Goal: Transaction & Acquisition: Obtain resource

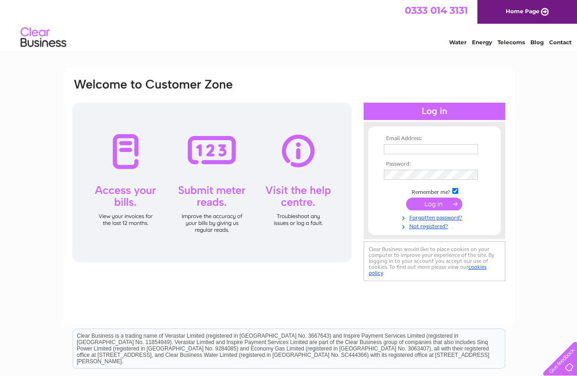
type input "malstoreyltd@yahoo.com"
click at [433, 205] on input "submit" at bounding box center [434, 204] width 56 height 13
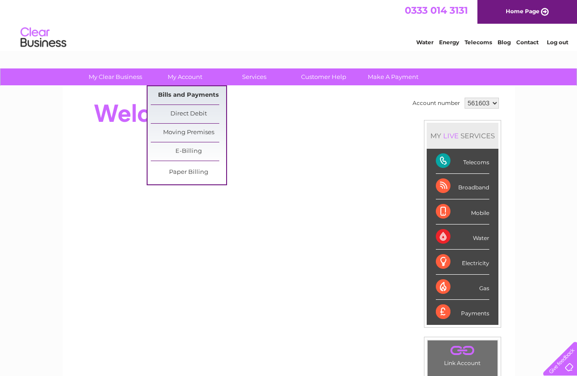
click at [176, 93] on link "Bills and Payments" at bounding box center [188, 95] width 75 height 18
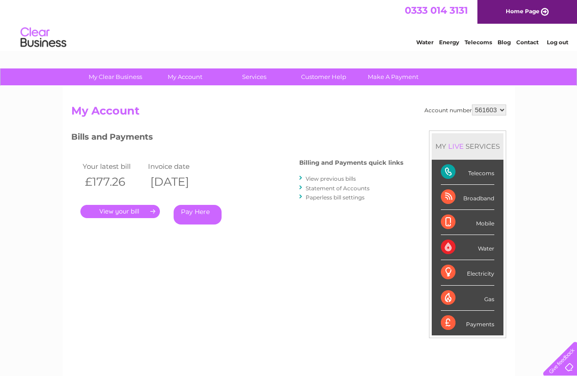
click at [116, 211] on link "." at bounding box center [119, 211] width 79 height 13
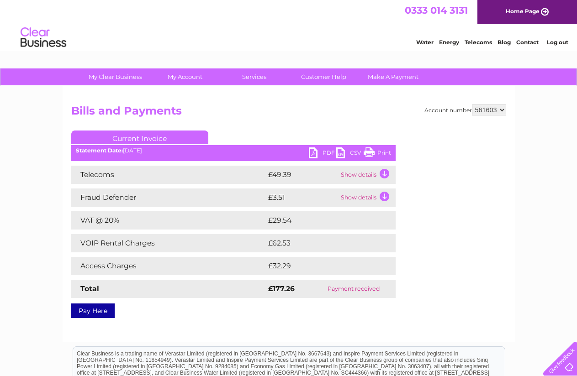
click at [312, 152] on link "PDF" at bounding box center [322, 153] width 27 height 13
click at [502, 110] on select "561603" at bounding box center [489, 110] width 34 height 11
click at [505, 158] on div at bounding box center [470, 186] width 72 height 110
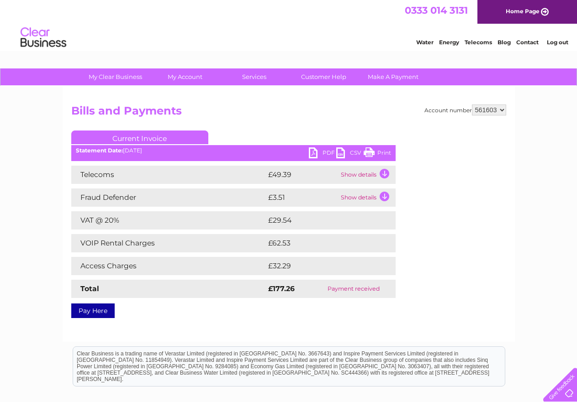
click at [149, 140] on link "Current Invoice" at bounding box center [139, 138] width 137 height 14
click at [149, 149] on div "Statement Date: 11/08/2025" at bounding box center [233, 150] width 324 height 6
click at [187, 137] on link "Current Invoice" at bounding box center [139, 138] width 137 height 14
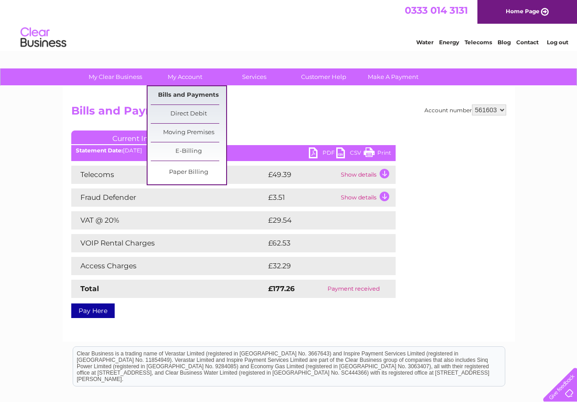
click at [181, 97] on link "Bills and Payments" at bounding box center [188, 95] width 75 height 18
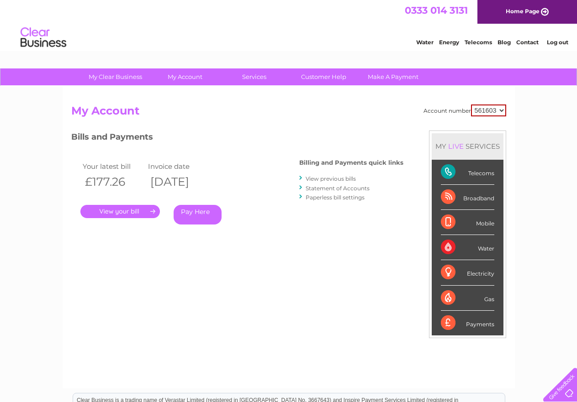
click at [346, 180] on link "View previous bills" at bounding box center [331, 178] width 50 height 7
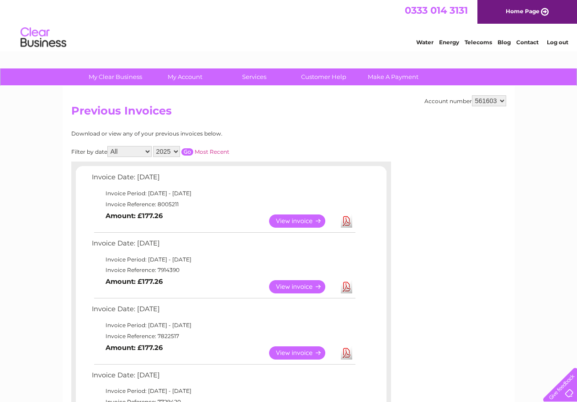
click at [290, 223] on link "View" at bounding box center [302, 221] width 67 height 13
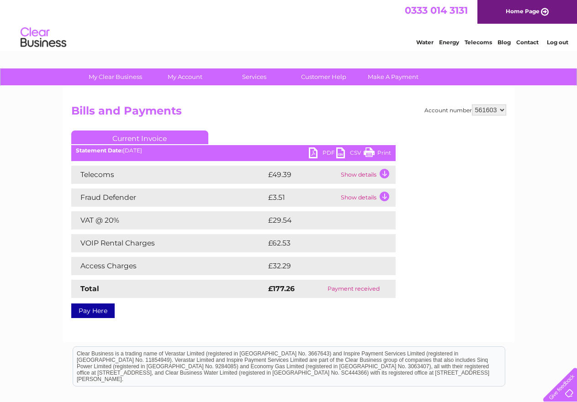
click at [319, 151] on link "PDF" at bounding box center [322, 153] width 27 height 13
click at [112, 138] on link "Current Invoice" at bounding box center [139, 138] width 137 height 14
click at [179, 136] on link "Current Invoice" at bounding box center [139, 138] width 137 height 14
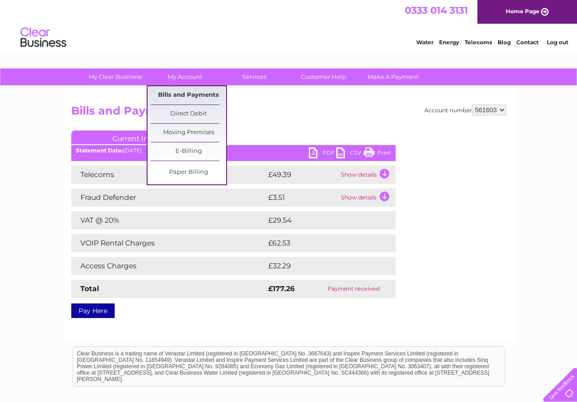
click at [183, 97] on link "Bills and Payments" at bounding box center [188, 95] width 75 height 18
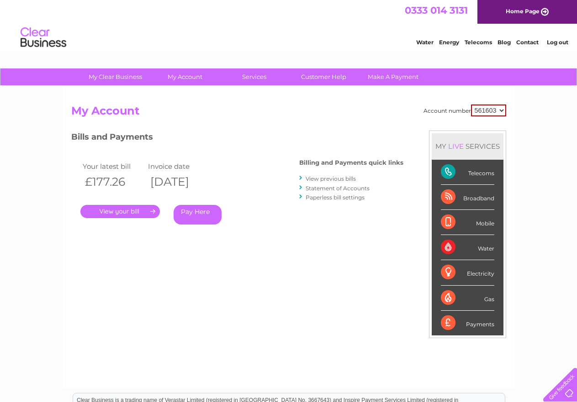
click at [336, 180] on link "View previous bills" at bounding box center [331, 178] width 50 height 7
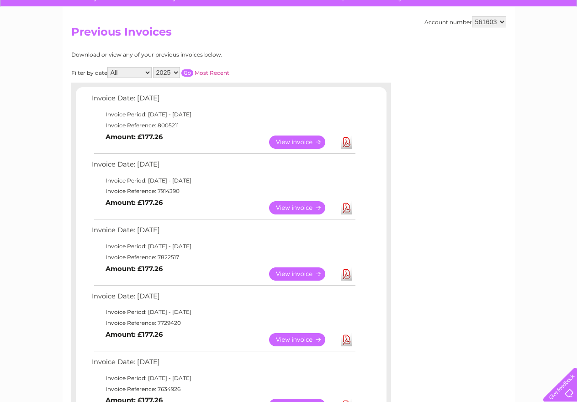
scroll to position [91, 0]
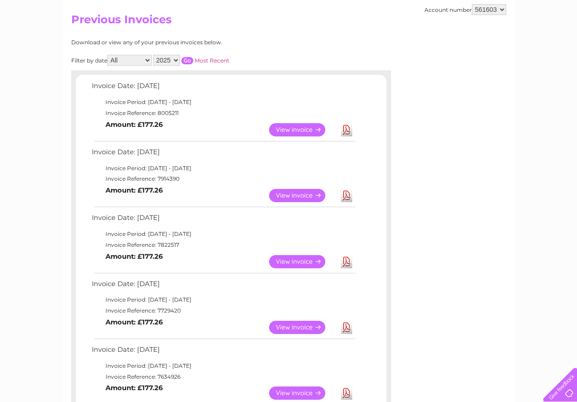
click at [287, 194] on link "View" at bounding box center [302, 195] width 67 height 13
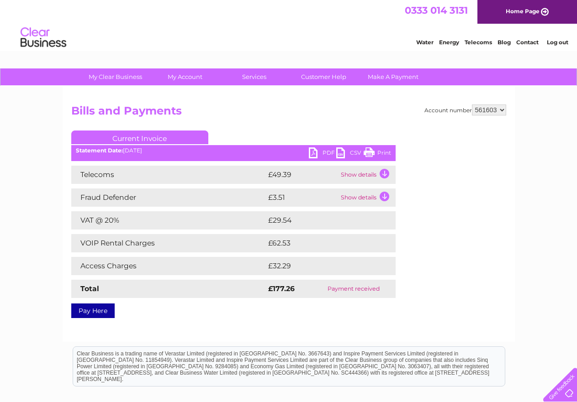
click at [320, 151] on link "PDF" at bounding box center [322, 153] width 27 height 13
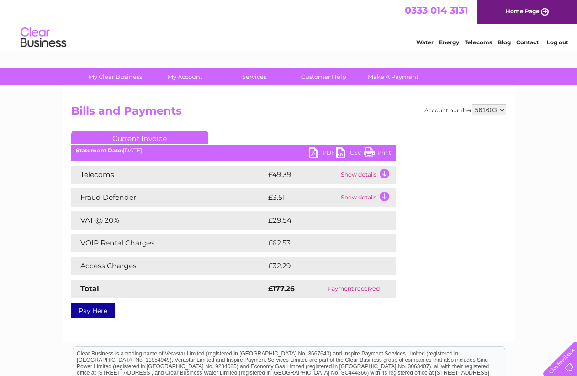
click at [135, 140] on link "Current Invoice" at bounding box center [139, 138] width 137 height 14
click at [167, 136] on link "Current Invoice" at bounding box center [139, 138] width 137 height 14
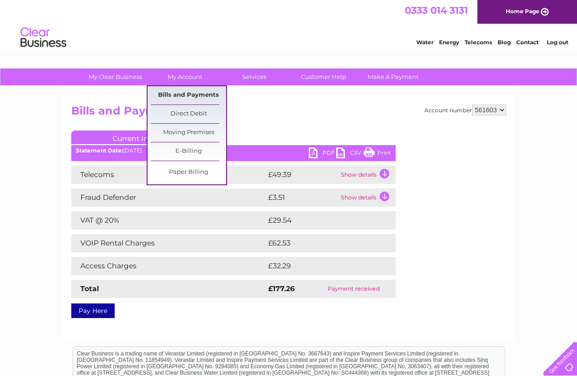
click at [181, 94] on link "Bills and Payments" at bounding box center [188, 95] width 75 height 18
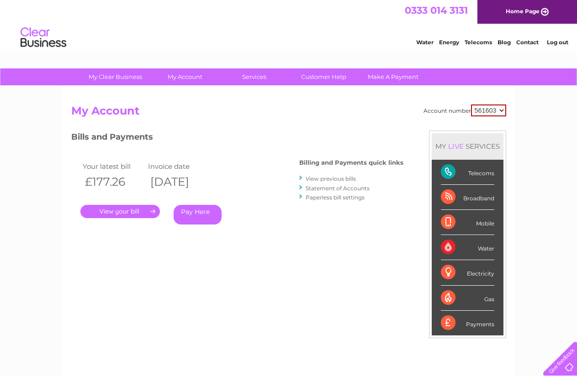
click at [327, 180] on link "View previous bills" at bounding box center [331, 178] width 50 height 7
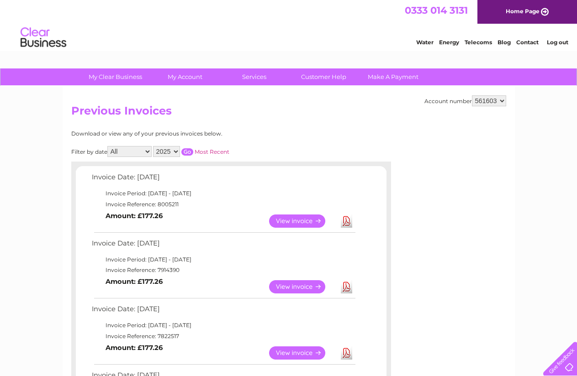
click at [290, 354] on link "View" at bounding box center [302, 353] width 67 height 13
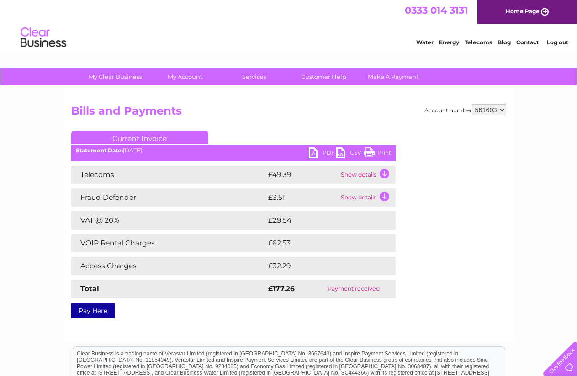
click at [317, 155] on link "PDF" at bounding box center [322, 153] width 27 height 13
